Goal: Task Accomplishment & Management: Complete application form

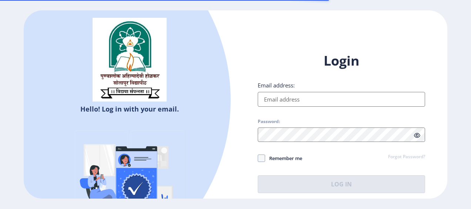
click at [288, 94] on input "Email address:" at bounding box center [342, 99] width 168 height 15
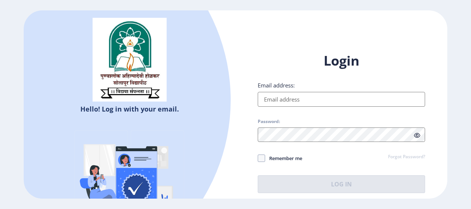
type input "[EMAIL_ADDRESS][DOMAIN_NAME]"
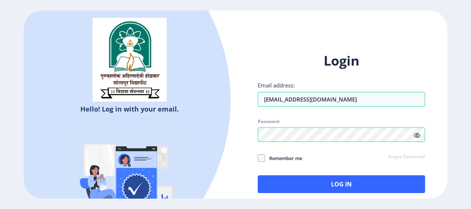
click at [278, 157] on span "Remember me" at bounding box center [283, 158] width 37 height 9
click at [258, 158] on input "Remember me" at bounding box center [258, 158] width 0 height 0
checkbox input "true"
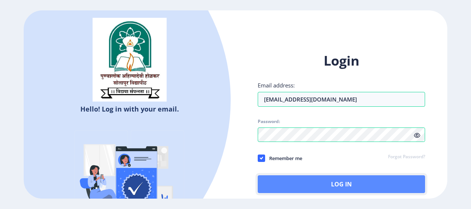
click at [282, 186] on button "Log In" at bounding box center [342, 184] width 168 height 18
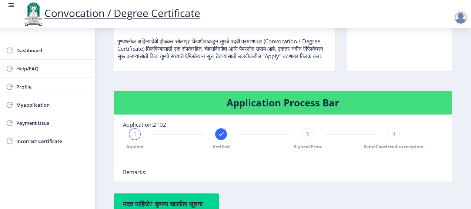
scroll to position [37, 0]
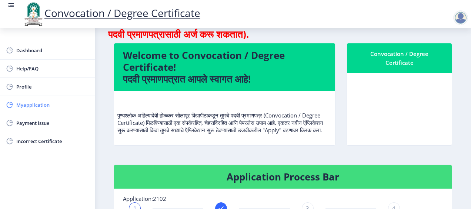
click at [58, 100] on span "Myapplication" at bounding box center [52, 104] width 73 height 9
